Goal: Task Accomplishment & Management: Use online tool/utility

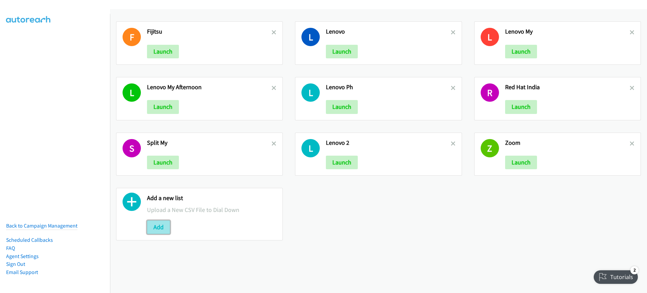
click at [160, 230] on button "Add" at bounding box center [158, 228] width 23 height 14
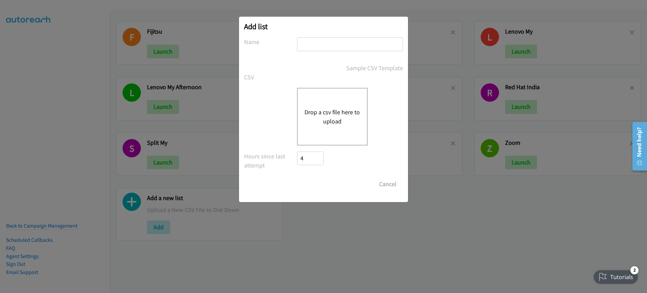
click at [331, 45] on input "text" at bounding box center [350, 44] width 106 height 14
click at [317, 123] on button "Drop a csv file here to upload" at bounding box center [332, 117] width 56 height 18
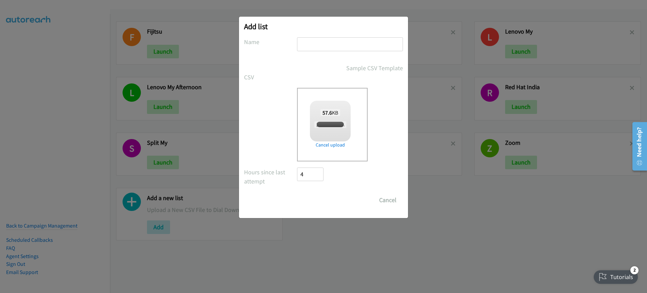
checkbox input "true"
click at [335, 44] on input "text" at bounding box center [350, 44] width 106 height 14
type input "Rubrik"
click at [320, 200] on input "Save List" at bounding box center [315, 200] width 36 height 14
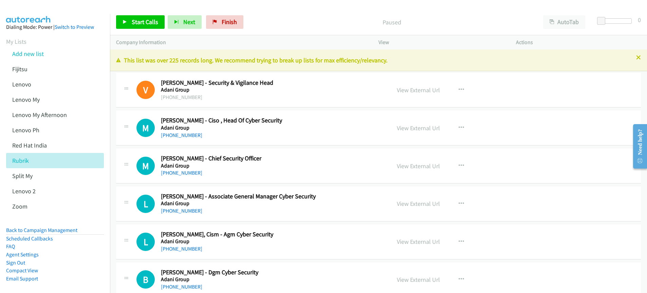
click at [316, 23] on p "Paused" at bounding box center [391, 22] width 278 height 9
click at [568, 24] on button "AutoTab" at bounding box center [564, 22] width 42 height 14
click at [413, 90] on link "View External Url" at bounding box center [418, 90] width 43 height 8
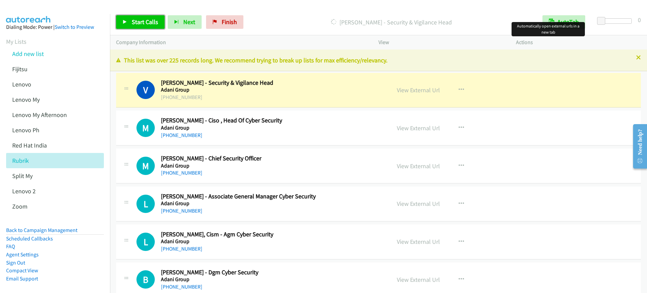
click at [142, 23] on span "Start Calls" at bounding box center [145, 22] width 26 height 8
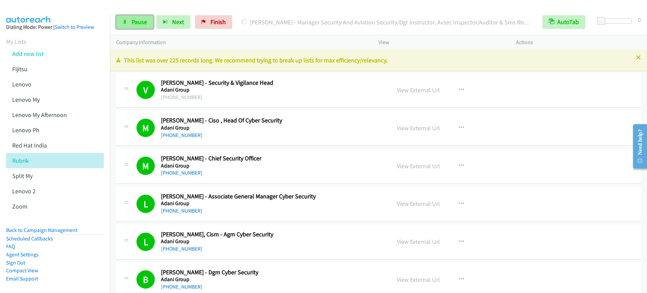
click at [139, 21] on span "Pause" at bounding box center [139, 22] width 15 height 8
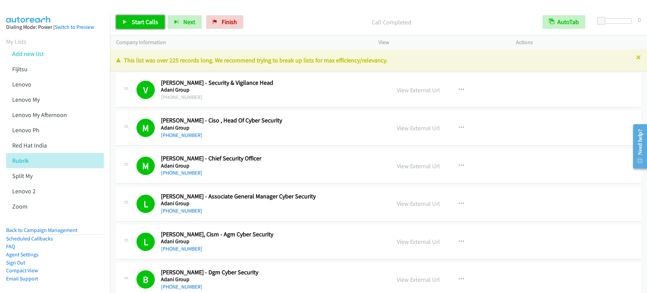
click at [148, 25] on span "Start Calls" at bounding box center [145, 22] width 26 height 8
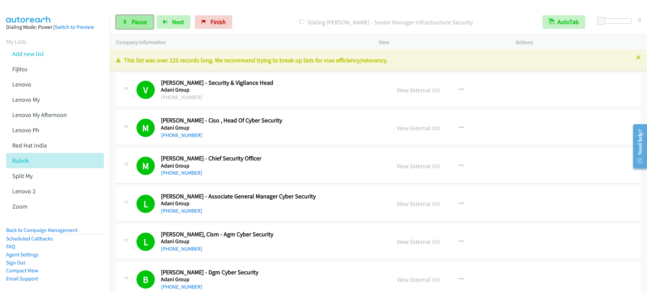
click at [141, 24] on span "Pause" at bounding box center [139, 22] width 15 height 8
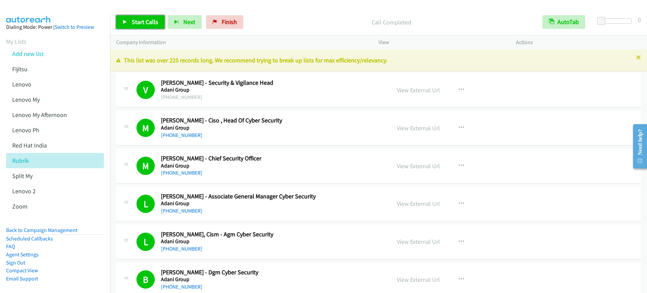
click at [127, 22] on icon at bounding box center [125, 22] width 5 height 5
click at [132, 24] on span "Pause" at bounding box center [139, 22] width 15 height 8
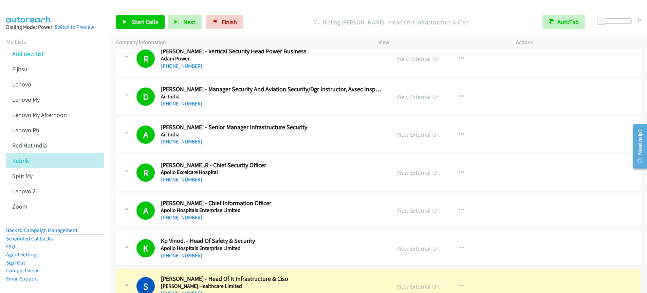
scroll to position [260, 0]
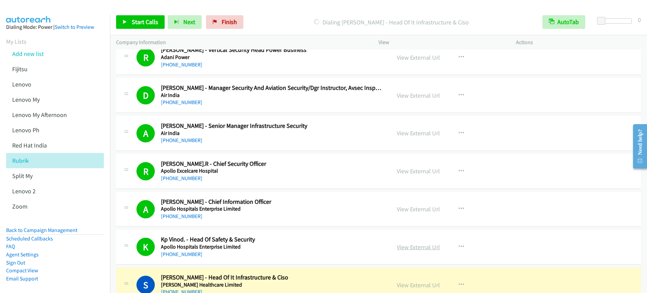
click at [410, 248] on link "View External Url" at bounding box center [418, 247] width 43 height 8
click at [0, 0] on div "Start Calls Pause Next Finish Dialing Shiju George - Head Of It Infrastructure …" at bounding box center [323, 0] width 647 height 0
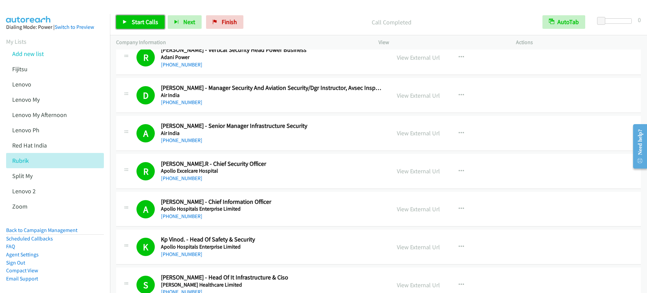
click at [138, 22] on span "Start Calls" at bounding box center [145, 22] width 26 height 8
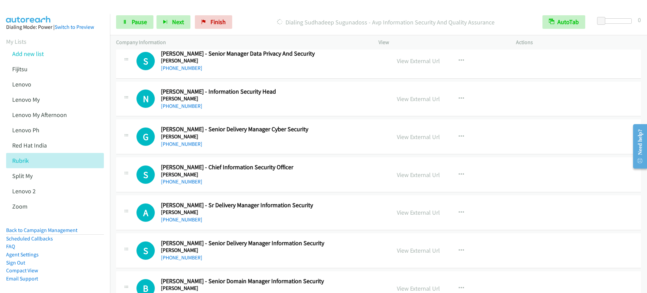
scroll to position [595, 0]
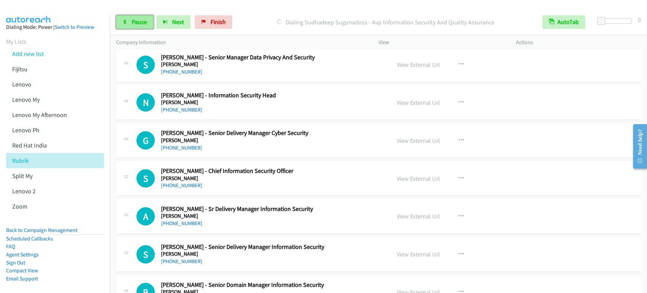
click at [141, 23] on span "Pause" at bounding box center [139, 22] width 15 height 8
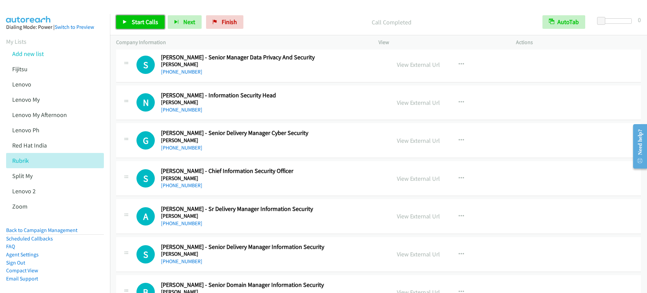
click at [146, 22] on span "Start Calls" at bounding box center [145, 22] width 26 height 8
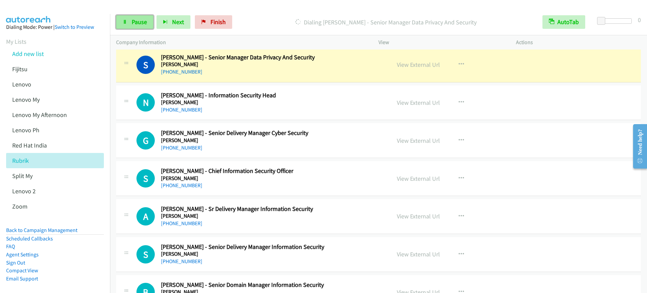
click at [134, 24] on span "Pause" at bounding box center [139, 22] width 15 height 8
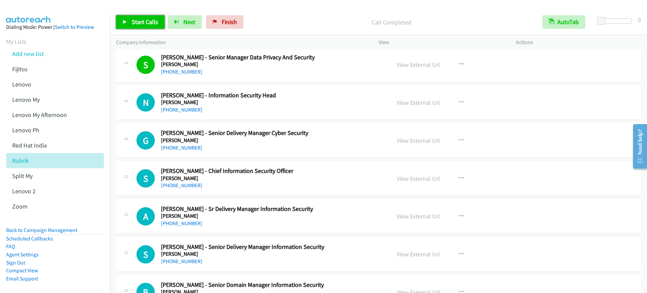
click at [150, 24] on span "Start Calls" at bounding box center [145, 22] width 26 height 8
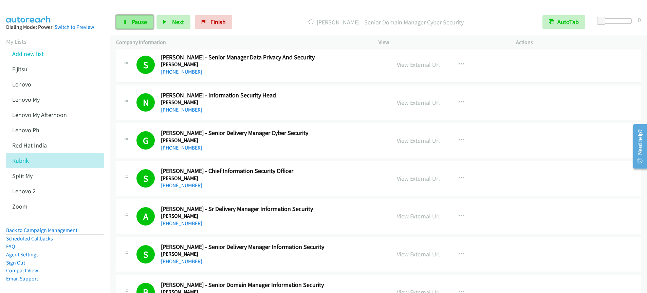
click at [141, 21] on span "Pause" at bounding box center [139, 22] width 15 height 8
click at [134, 26] on link "Start Calls" at bounding box center [140, 22] width 49 height 14
click at [136, 25] on span "Pause" at bounding box center [139, 22] width 15 height 8
click at [274, 24] on p "Call Completed" at bounding box center [391, 22] width 278 height 9
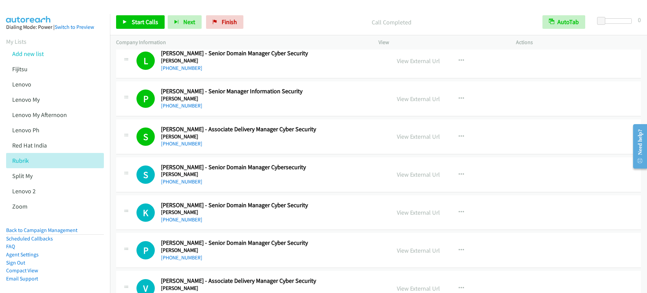
scroll to position [870, 0]
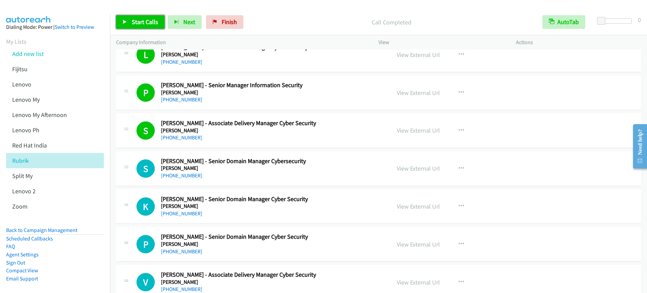
click at [131, 22] on link "Start Calls" at bounding box center [140, 22] width 49 height 14
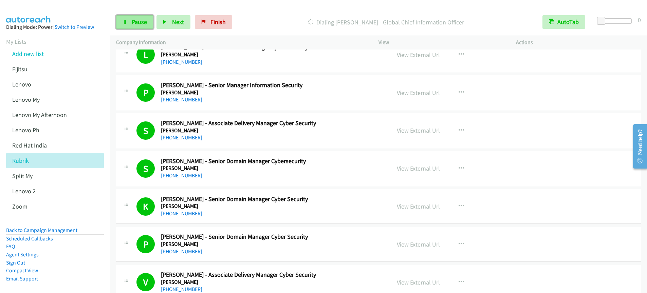
click at [134, 26] on link "Pause" at bounding box center [134, 22] width 37 height 14
click at [140, 21] on span "Start Calls" at bounding box center [145, 22] width 26 height 8
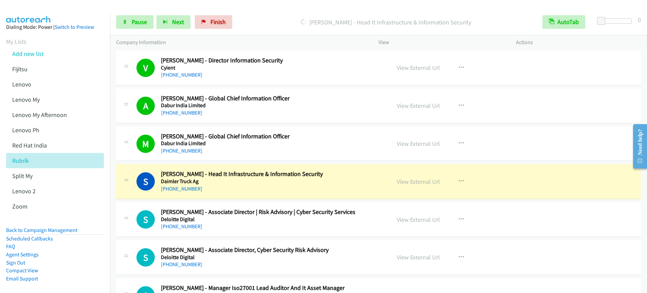
scroll to position [2242, 0]
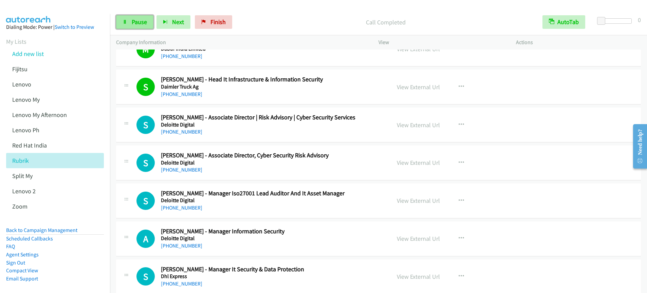
click at [131, 23] on link "Pause" at bounding box center [134, 22] width 37 height 14
click at [137, 25] on span "Start Calls" at bounding box center [145, 22] width 26 height 8
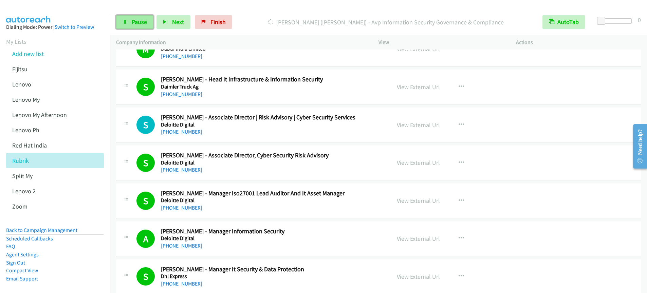
click at [139, 25] on span "Pause" at bounding box center [139, 22] width 15 height 8
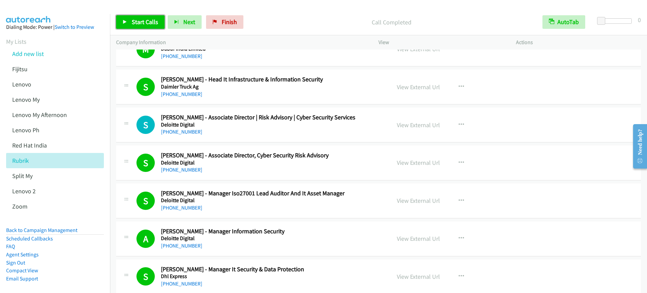
click at [161, 21] on link "Start Calls" at bounding box center [140, 22] width 49 height 14
click at [130, 27] on link "Pause" at bounding box center [134, 22] width 37 height 14
click at [143, 25] on span "Start Calls" at bounding box center [145, 22] width 26 height 8
click at [134, 23] on span "Pause" at bounding box center [139, 22] width 15 height 8
click at [135, 22] on span "Start Calls" at bounding box center [145, 22] width 26 height 8
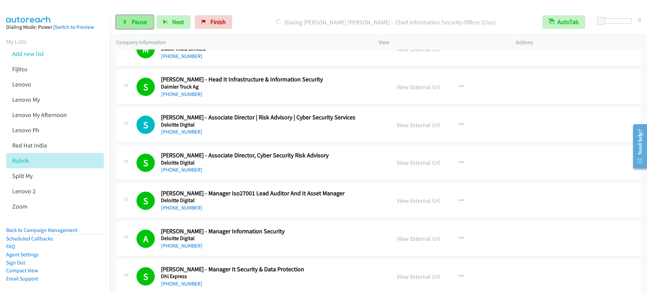
click at [137, 22] on span "Pause" at bounding box center [139, 22] width 15 height 8
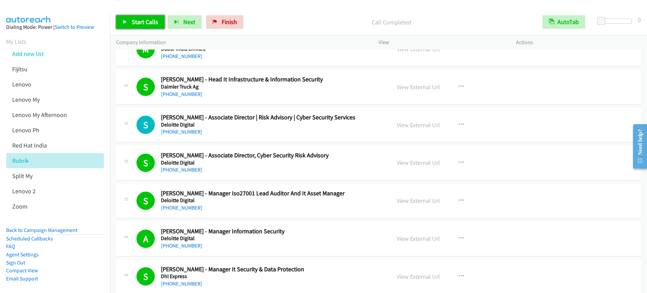
click at [147, 22] on span "Start Calls" at bounding box center [145, 22] width 26 height 8
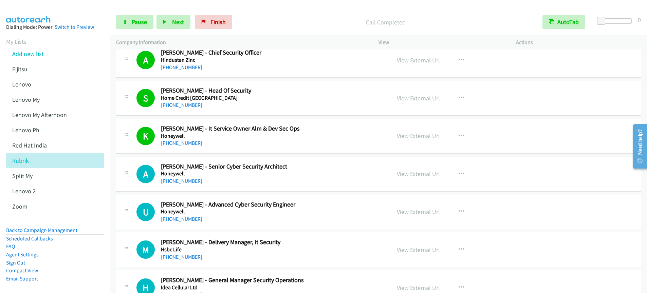
scroll to position [3301, 0]
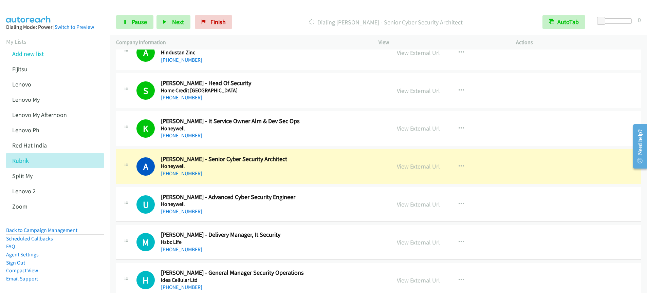
click at [416, 129] on link "View External Url" at bounding box center [418, 129] width 43 height 8
click at [143, 24] on span "Pause" at bounding box center [139, 22] width 15 height 8
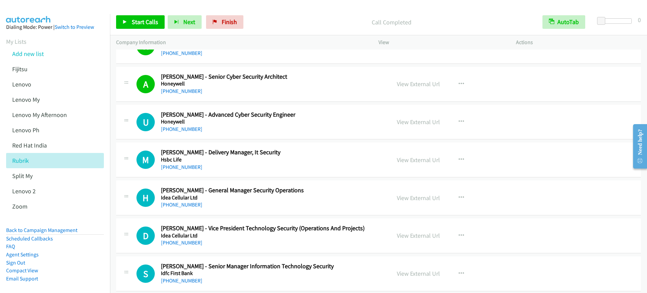
scroll to position [3389, 0]
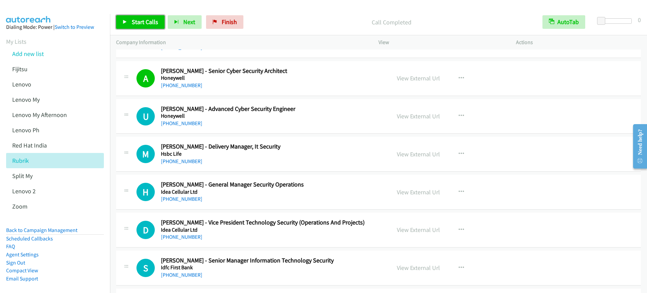
click at [137, 25] on span "Start Calls" at bounding box center [145, 22] width 26 height 8
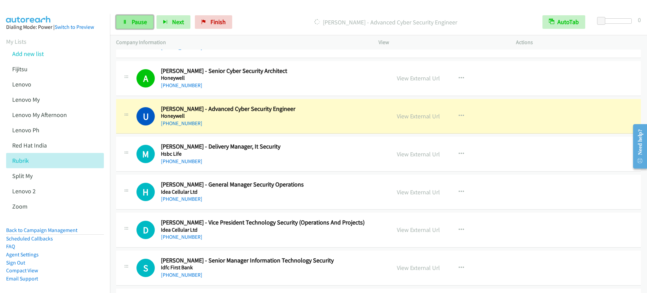
click at [142, 23] on span "Pause" at bounding box center [139, 22] width 15 height 8
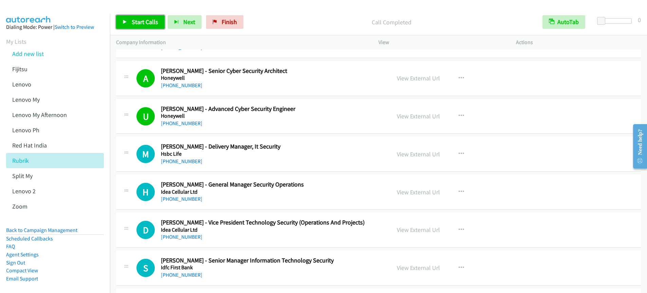
click at [139, 22] on span "Start Calls" at bounding box center [145, 22] width 26 height 8
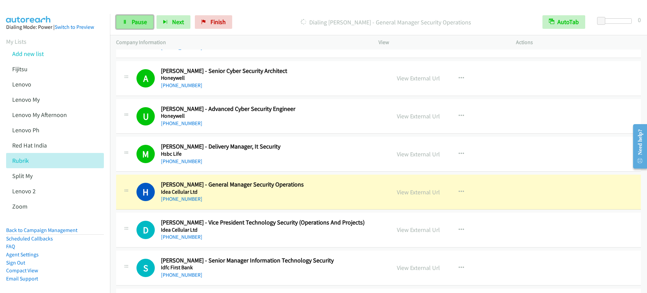
click at [136, 25] on span "Pause" at bounding box center [139, 22] width 15 height 8
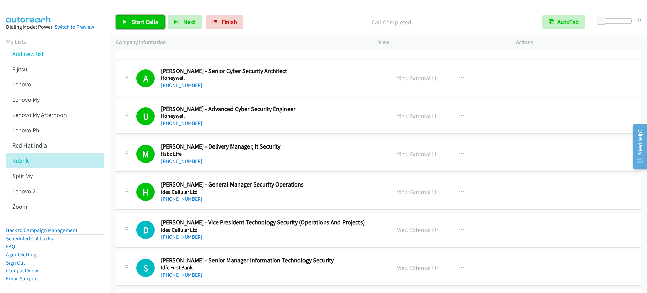
click at [136, 23] on span "Start Calls" at bounding box center [145, 22] width 26 height 8
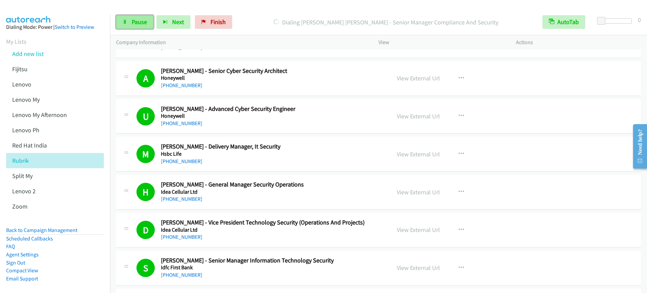
click at [128, 25] on link "Pause" at bounding box center [134, 22] width 37 height 14
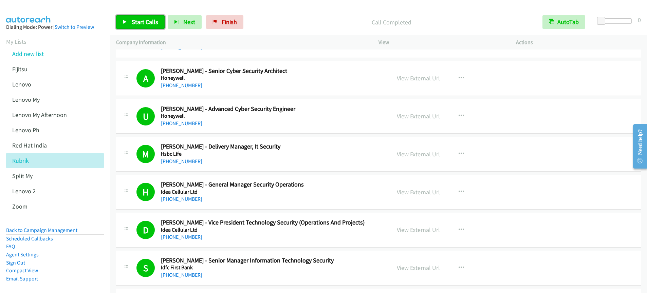
click at [143, 24] on span "Start Calls" at bounding box center [145, 22] width 26 height 8
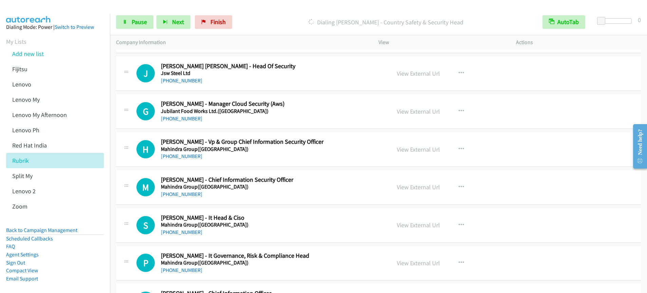
scroll to position [4181, 0]
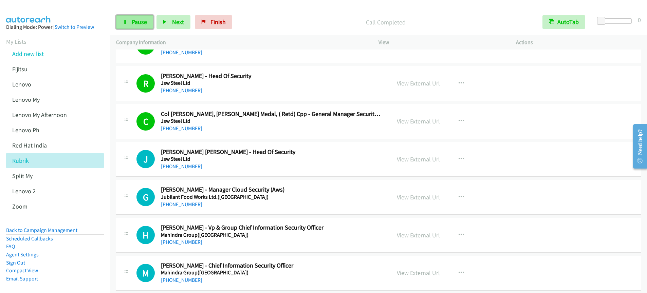
click at [144, 21] on span "Pause" at bounding box center [139, 22] width 15 height 8
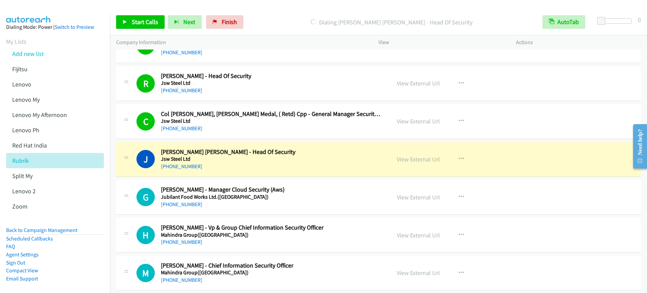
click at [429, 126] on div "View External Url View External Url Schedule/Manage Callback Start Calls Here R…" at bounding box center [463, 121] width 144 height 22
click at [424, 121] on link "View External Url" at bounding box center [418, 121] width 43 height 8
click at [134, 26] on link "Start Calls" at bounding box center [140, 22] width 49 height 14
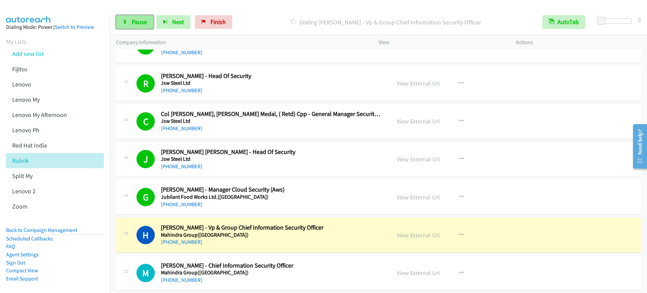
click at [129, 25] on link "Pause" at bounding box center [134, 22] width 37 height 14
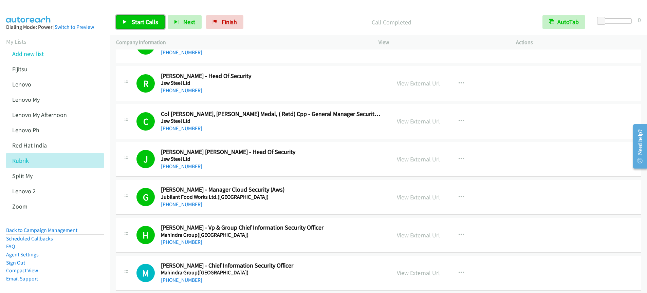
click at [140, 24] on span "Start Calls" at bounding box center [145, 22] width 26 height 8
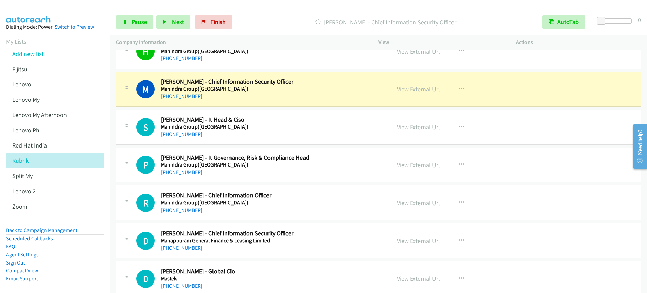
scroll to position [4374, 0]
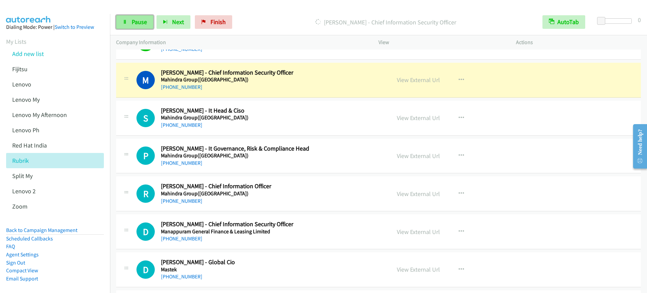
click at [140, 20] on span "Pause" at bounding box center [139, 22] width 15 height 8
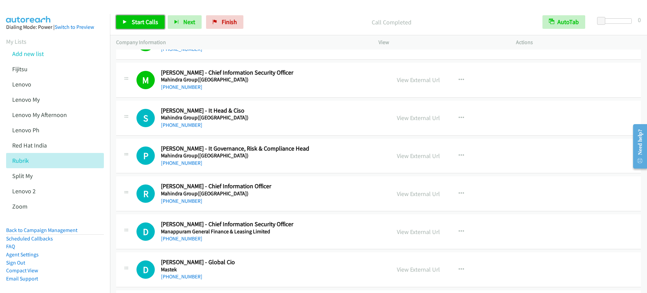
click at [134, 22] on span "Start Calls" at bounding box center [145, 22] width 26 height 8
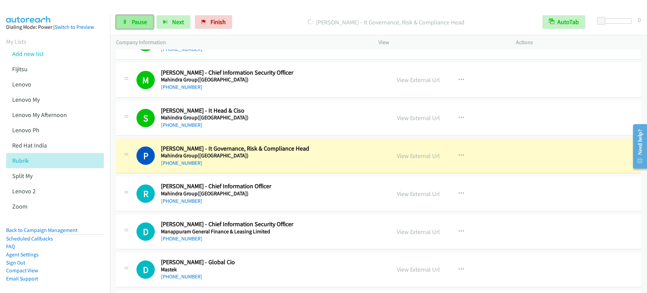
click at [131, 24] on link "Pause" at bounding box center [134, 22] width 37 height 14
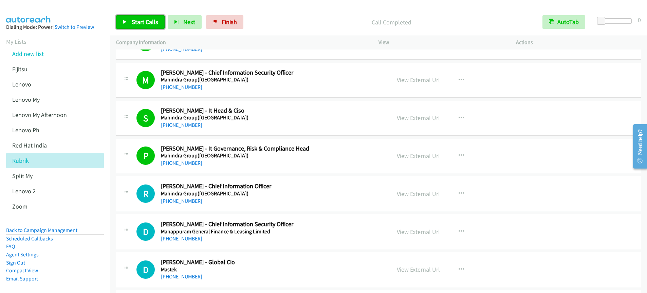
click at [127, 26] on link "Start Calls" at bounding box center [140, 22] width 49 height 14
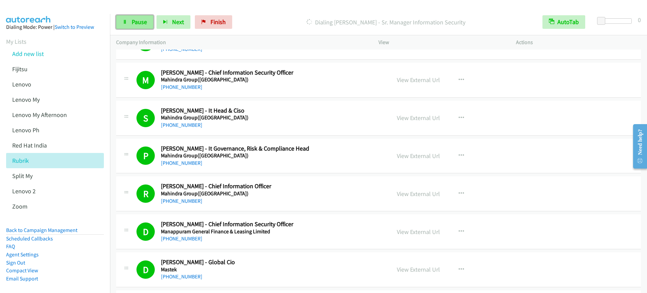
click at [144, 23] on span "Pause" at bounding box center [139, 22] width 15 height 8
click at [142, 17] on link "Start Calls" at bounding box center [140, 22] width 49 height 14
click at [145, 21] on span "Pause" at bounding box center [139, 22] width 15 height 8
click at [145, 23] on span "Start Calls" at bounding box center [145, 22] width 26 height 8
click at [133, 22] on span "Pause" at bounding box center [139, 22] width 15 height 8
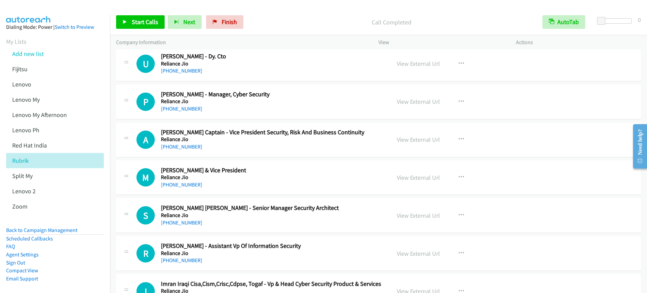
scroll to position [5312, 0]
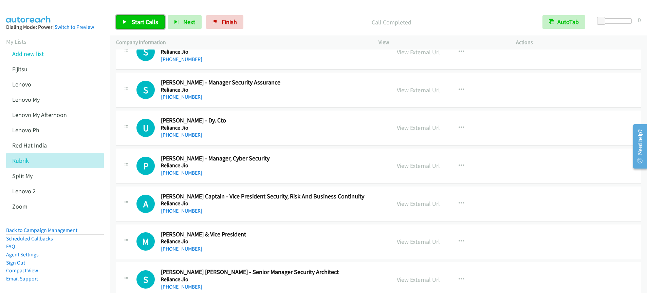
click at [145, 28] on link "Start Calls" at bounding box center [140, 22] width 49 height 14
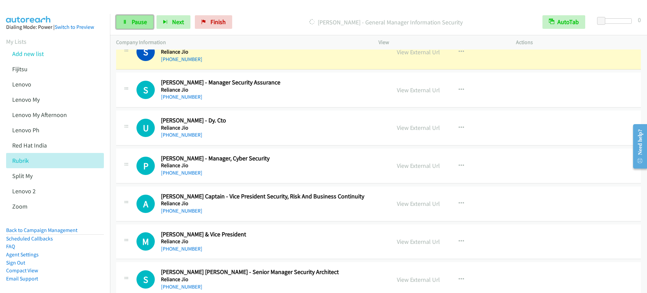
click at [137, 25] on link "Pause" at bounding box center [134, 22] width 37 height 14
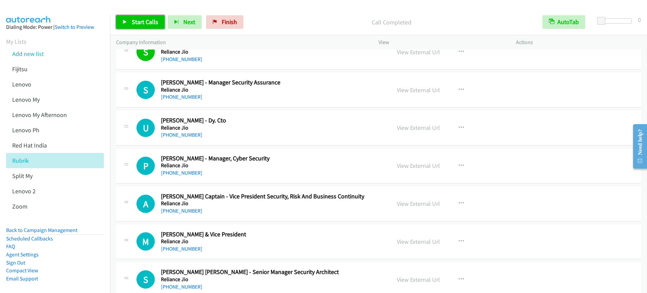
click at [149, 24] on span "Start Calls" at bounding box center [145, 22] width 26 height 8
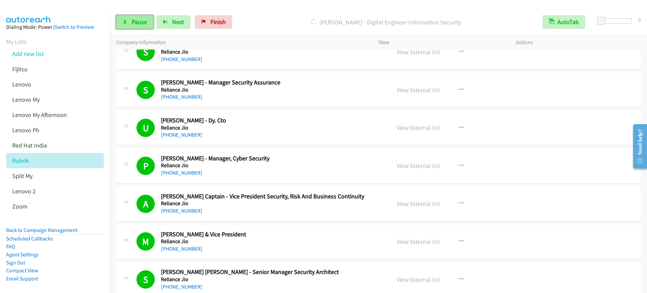
click at [144, 23] on span "Pause" at bounding box center [139, 22] width 15 height 8
click at [128, 25] on link "Start Calls" at bounding box center [140, 22] width 49 height 14
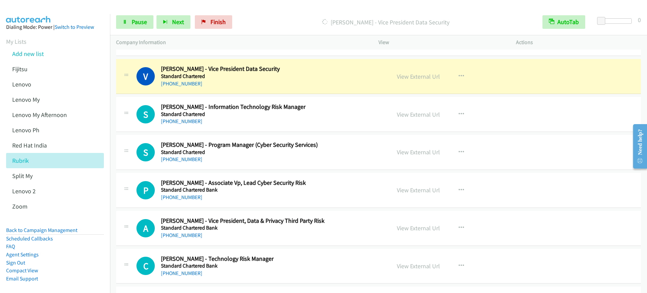
scroll to position [5894, 0]
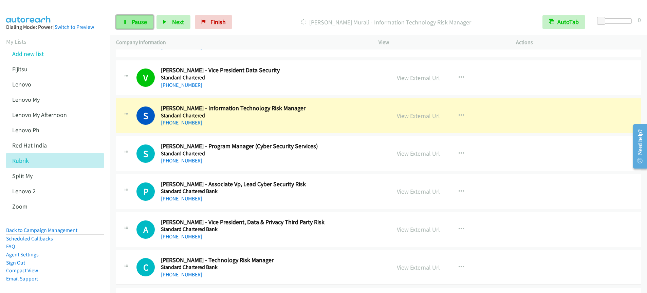
click at [135, 22] on span "Pause" at bounding box center [139, 22] width 15 height 8
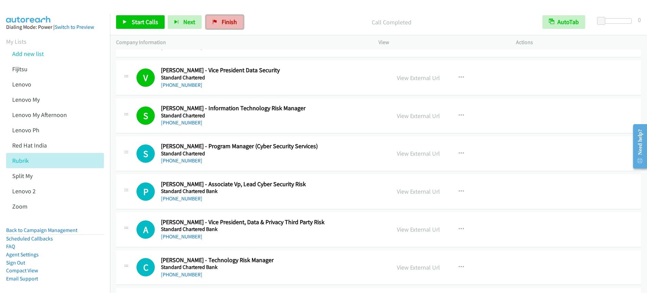
click at [227, 25] on span "Finish" at bounding box center [229, 22] width 15 height 8
